Goal: Navigation & Orientation: Understand site structure

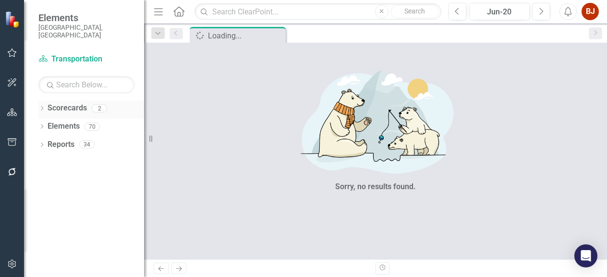
click at [86, 103] on link "Scorecards" at bounding box center [67, 108] width 39 height 11
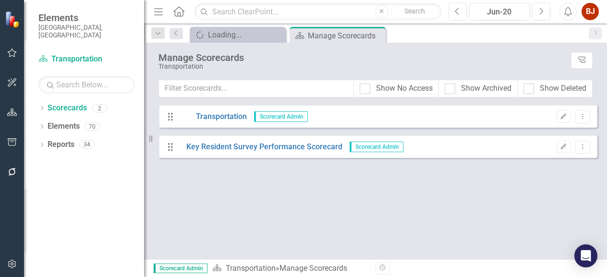
click at [181, 12] on icon "Home" at bounding box center [178, 11] width 12 height 10
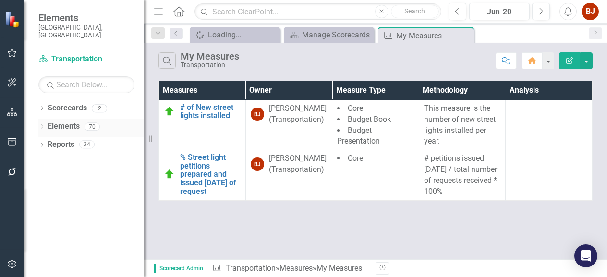
click at [41, 125] on icon "Dropdown" at bounding box center [41, 127] width 7 height 5
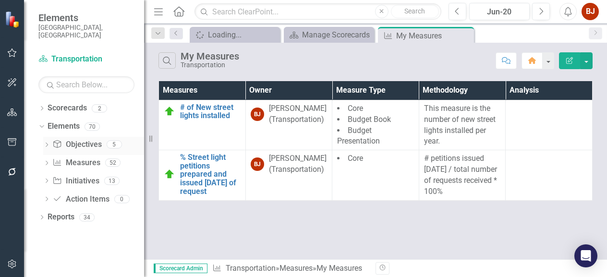
click at [78, 139] on link "Objective Objectives" at bounding box center [76, 144] width 49 height 11
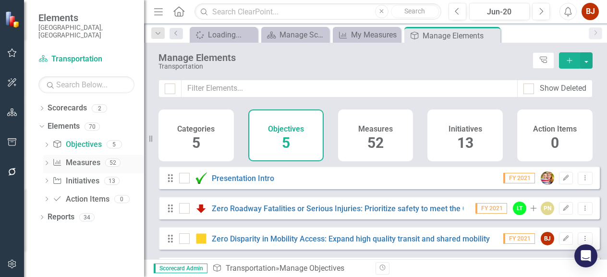
click at [78, 158] on link "Measure Measures" at bounding box center [76, 163] width 48 height 11
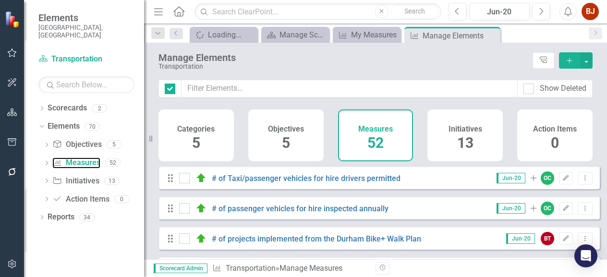
checkbox input "false"
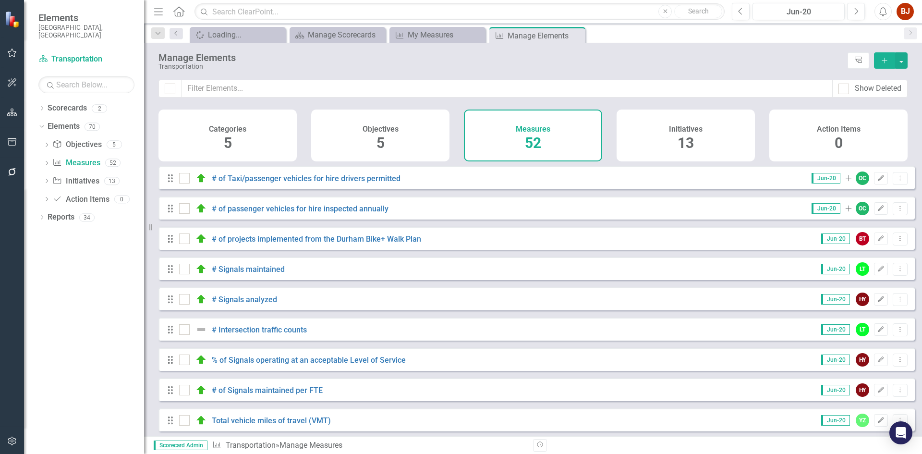
drag, startPoint x: 676, startPoint y: 142, endPoint x: 652, endPoint y: 160, distance: 30.5
click at [606, 142] on div "Initiatives 13" at bounding box center [686, 135] width 138 height 52
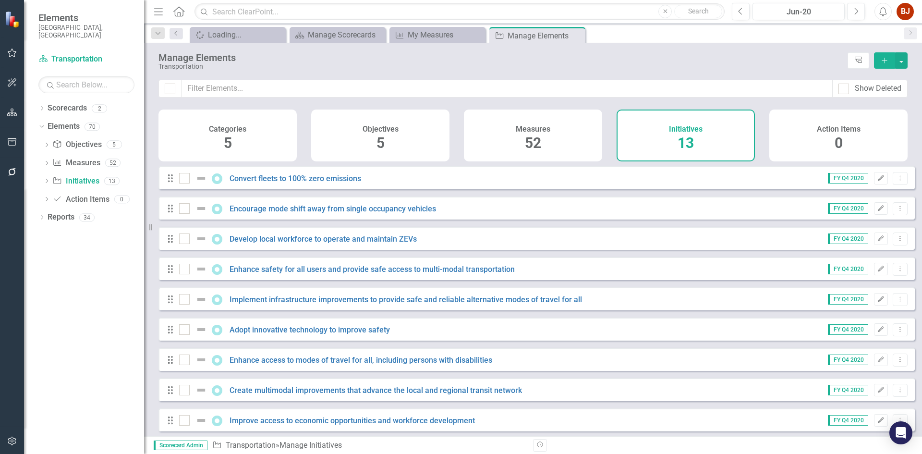
click at [391, 138] on div "Objectives 5" at bounding box center [380, 135] width 138 height 52
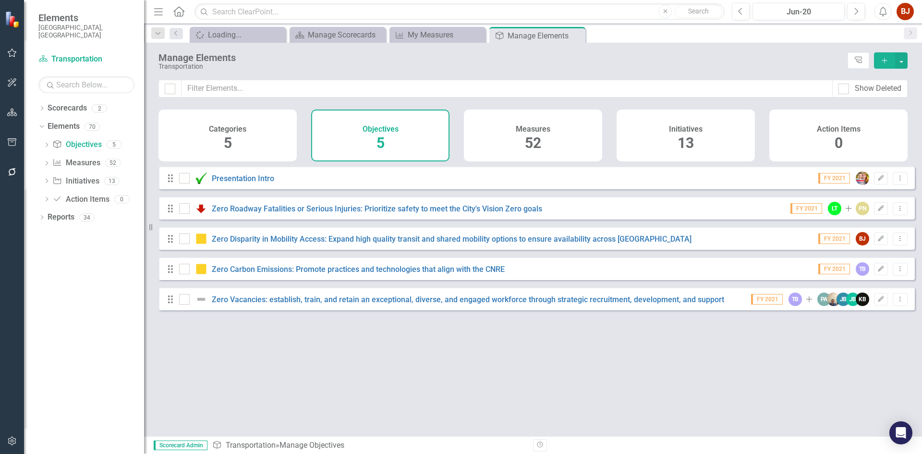
click at [254, 136] on div "Categories 5" at bounding box center [227, 135] width 138 height 52
